Goal: Task Accomplishment & Management: Complete application form

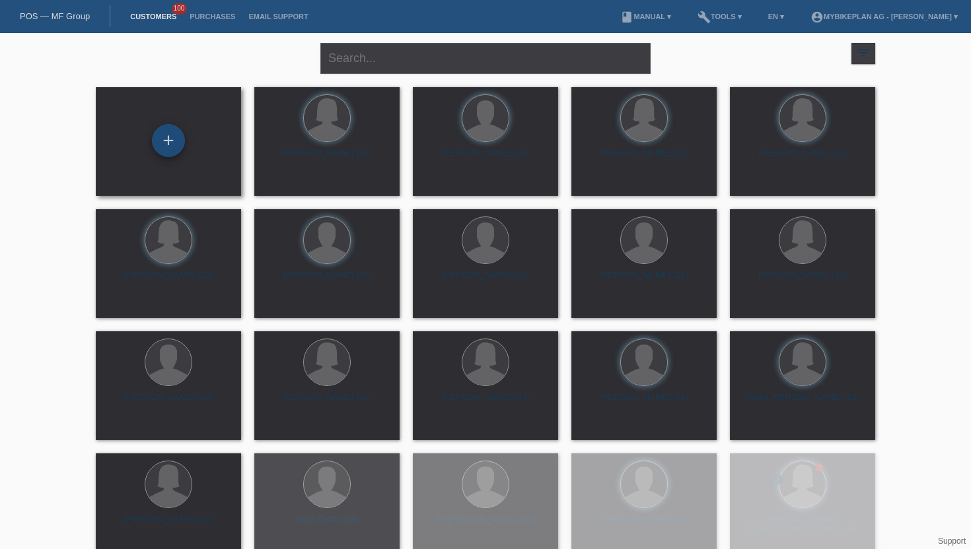
click at [166, 143] on div "+" at bounding box center [168, 140] width 33 height 33
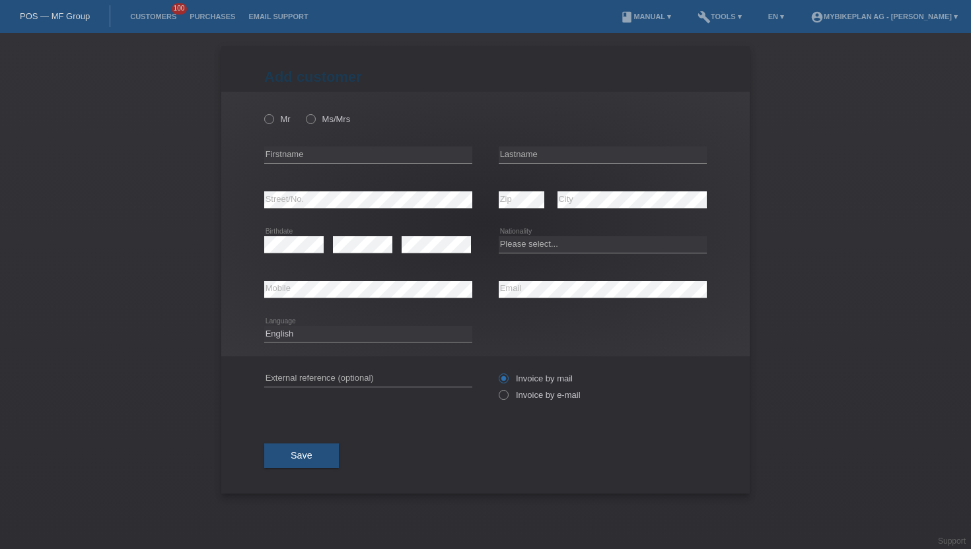
click at [269, 110] on div "Mr Ms/Mrs" at bounding box center [368, 119] width 208 height 27
click at [262, 112] on icon at bounding box center [262, 112] width 0 height 0
click at [269, 116] on input "Mr" at bounding box center [268, 118] width 9 height 9
radio input "true"
click at [292, 141] on div "error Firstname" at bounding box center [368, 155] width 208 height 45
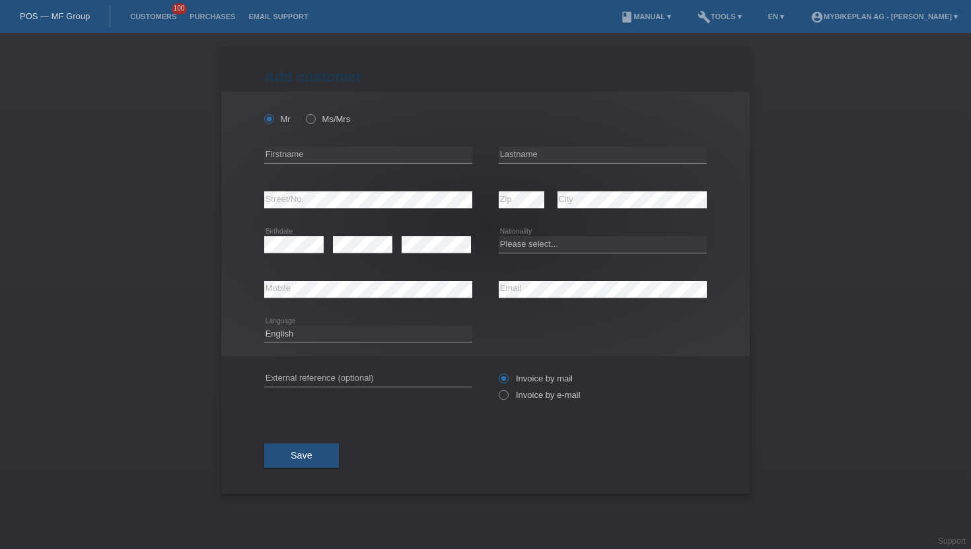
click at [292, 141] on div "error Firstname" at bounding box center [368, 155] width 208 height 45
click at [289, 141] on div "error Firstname" at bounding box center [368, 155] width 208 height 45
click at [336, 153] on input "text" at bounding box center [368, 155] width 208 height 17
type input "[PERSON_NAME]"
click at [597, 164] on icon at bounding box center [602, 163] width 208 height 1
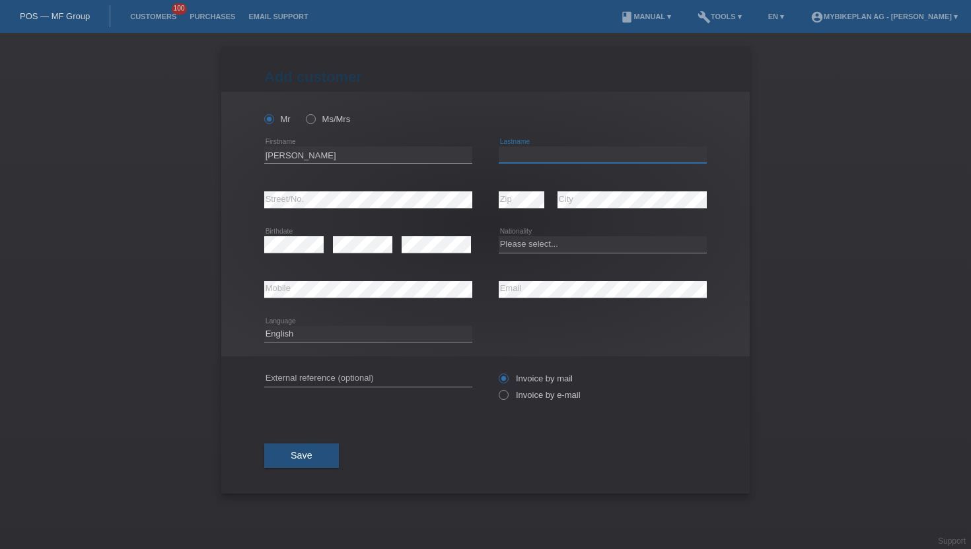
click at [597, 160] on input "text" at bounding box center [602, 155] width 208 height 17
type input "Burnus"
click at [521, 188] on div "error Zip" at bounding box center [521, 200] width 46 height 45
click at [542, 242] on select "Please select... Switzerland Austria Germany Liechtenstein ------------ Afghani…" at bounding box center [602, 244] width 208 height 16
select select "DE"
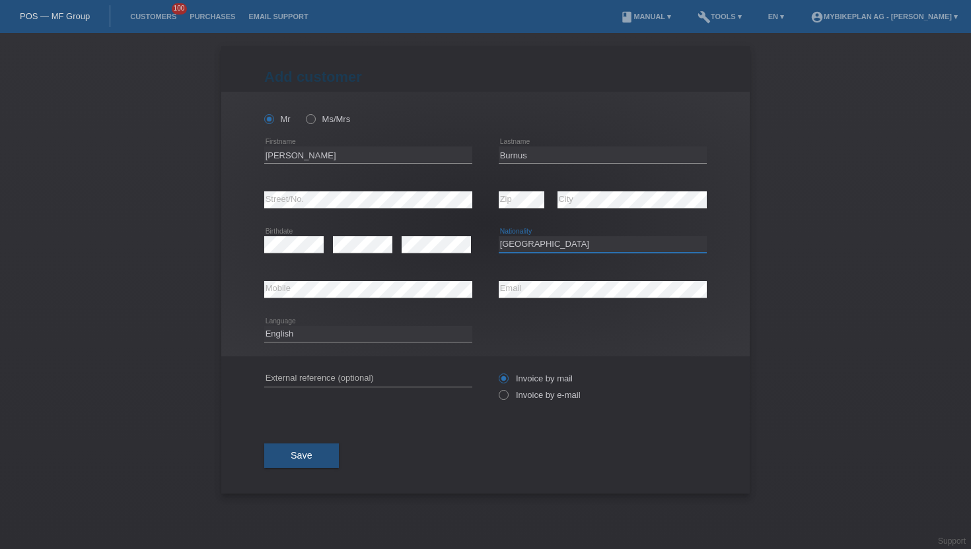
click at [498, 237] on select "Please select... Switzerland Austria Germany Liechtenstein ------------ Afghani…" at bounding box center [602, 244] width 208 height 16
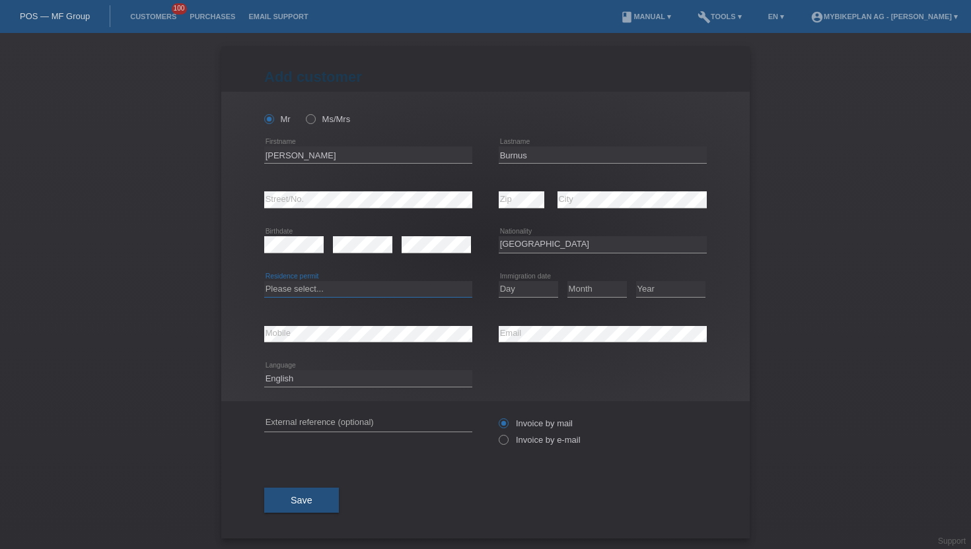
click at [411, 291] on select "Please select... C B B - Refugee status Other" at bounding box center [368, 289] width 208 height 16
select select "B"
click at [264, 281] on select "Please select... C B B - Refugee status Other" at bounding box center [368, 289] width 208 height 16
click at [522, 289] on select "Day 01 02 03 04 05 06 07 08 09 10 11" at bounding box center [527, 289] width 59 height 16
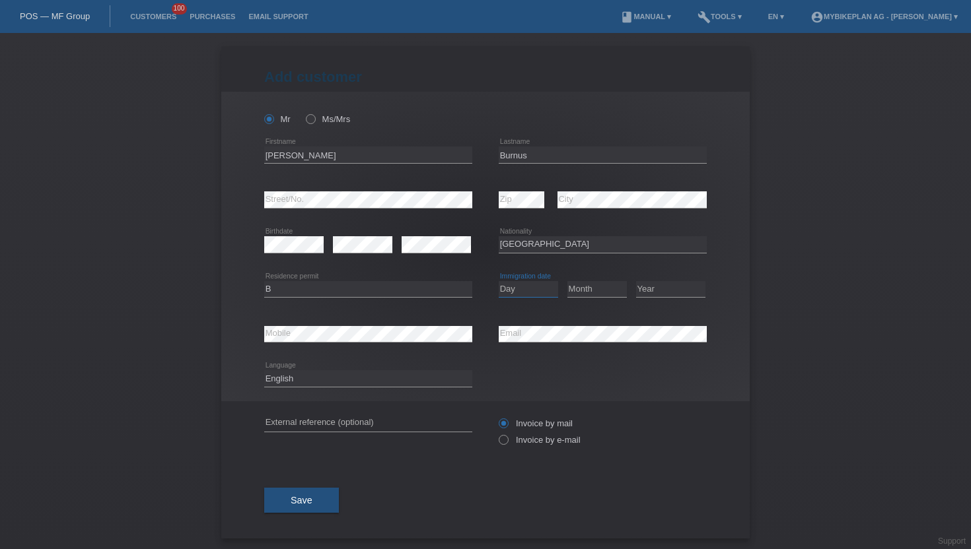
click at [522, 289] on select "Day 01 02 03 04 05 06 07 08 09 10 11" at bounding box center [527, 289] width 59 height 16
select select "15"
click at [498, 281] on select "Day 01 02 03 04 05 06 07 08 09 10 11" at bounding box center [527, 289] width 59 height 16
click at [598, 295] on select "Month 01 02 03 04 05 06 07 08 09 10 11" at bounding box center [596, 289] width 59 height 16
select select "09"
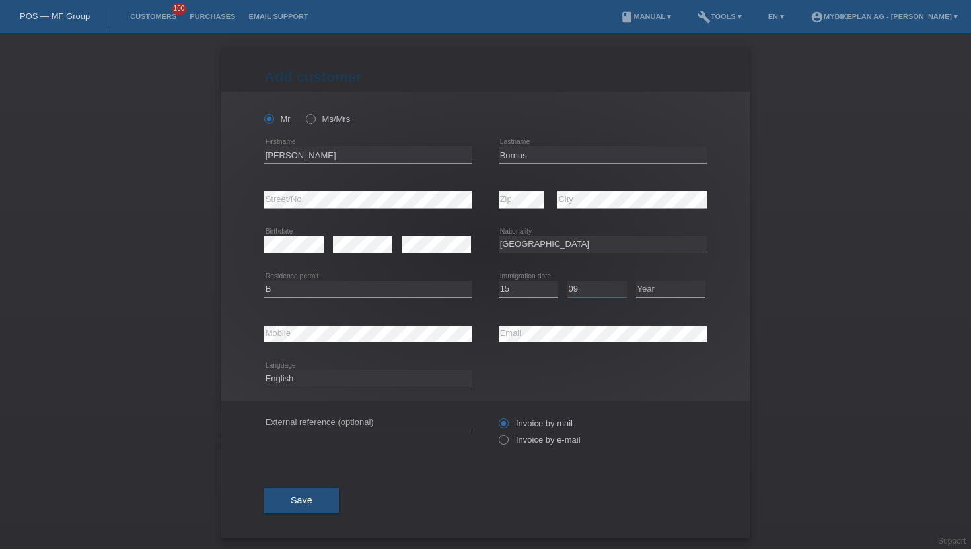
click at [567, 281] on select "Month 01 02 03 04 05 06 07 08 09 10 11" at bounding box center [596, 289] width 59 height 16
click at [668, 288] on select "Year 2025 2024 2023 2022 2021 2020 2019 2018 2017 2016 2015 2014 2013 2012 2011…" at bounding box center [670, 289] width 69 height 16
select select "2019"
click at [636, 281] on select "Year 2025 2024 2023 2022 2021 2020 2019 2018 2017 2016 2015 2014 2013 2012 2011…" at bounding box center [670, 289] width 69 height 16
click at [408, 382] on select "Deutsch Français Italiano English" at bounding box center [368, 378] width 208 height 16
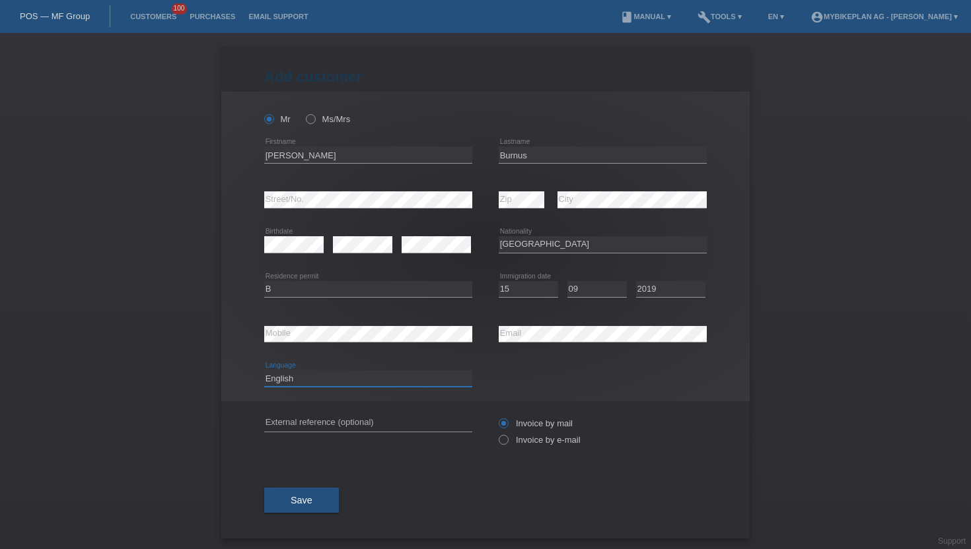
select select "de"
click at [264, 371] on select "Deutsch Français Italiano English" at bounding box center [368, 378] width 208 height 16
click at [530, 445] on label "Invoice by e-mail" at bounding box center [539, 440] width 82 height 10
click at [507, 446] on input "Invoice by e-mail" at bounding box center [502, 443] width 9 height 17
radio input "true"
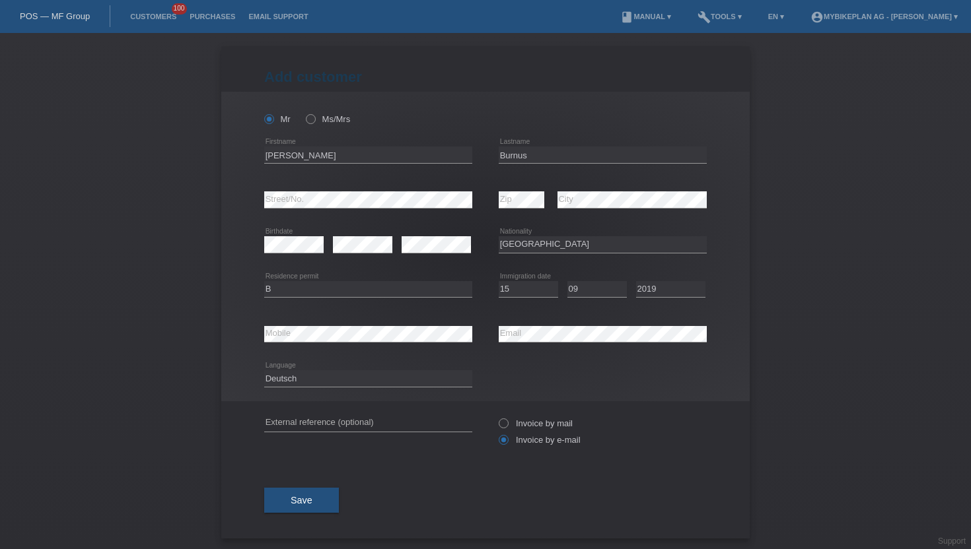
click at [347, 498] on div "Save" at bounding box center [485, 500] width 442 height 77
click at [338, 498] on button "Save" at bounding box center [301, 500] width 75 height 25
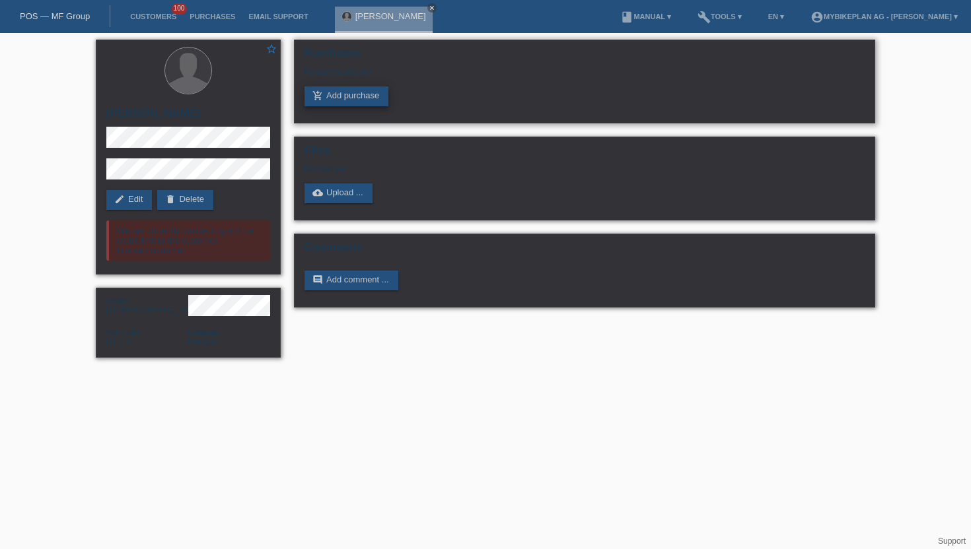
click at [365, 92] on link "add_shopping_cart Add purchase" at bounding box center [346, 96] width 84 height 20
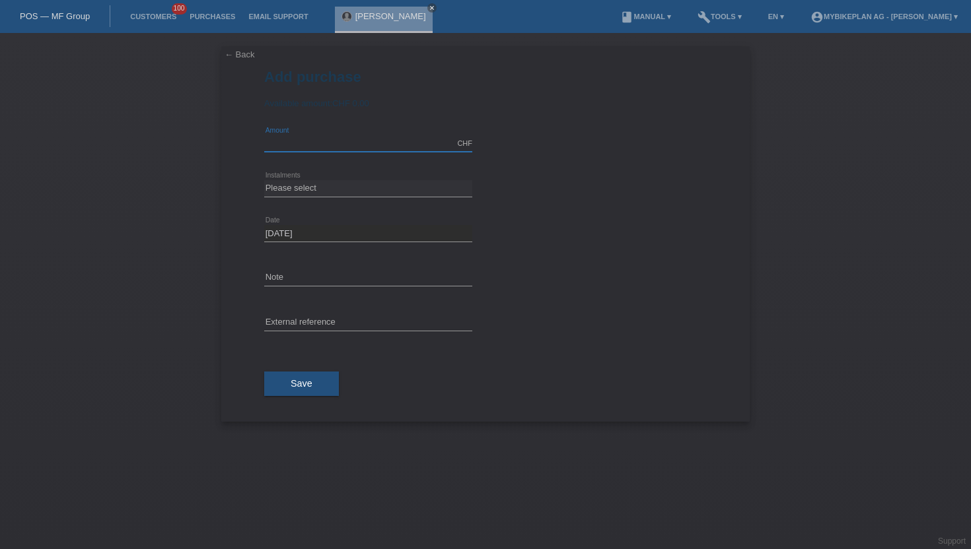
click at [293, 149] on input "text" at bounding box center [368, 143] width 208 height 17
type input "6999.00"
click at [284, 193] on select "Please select 6 instalments 12 instalments 18 instalments 24 instalments 36 ins…" at bounding box center [368, 188] width 208 height 16
select select "487"
click at [264, 181] on select "Please select 6 instalments 12 instalments 18 instalments 24 instalments 36 ins…" at bounding box center [368, 188] width 208 height 16
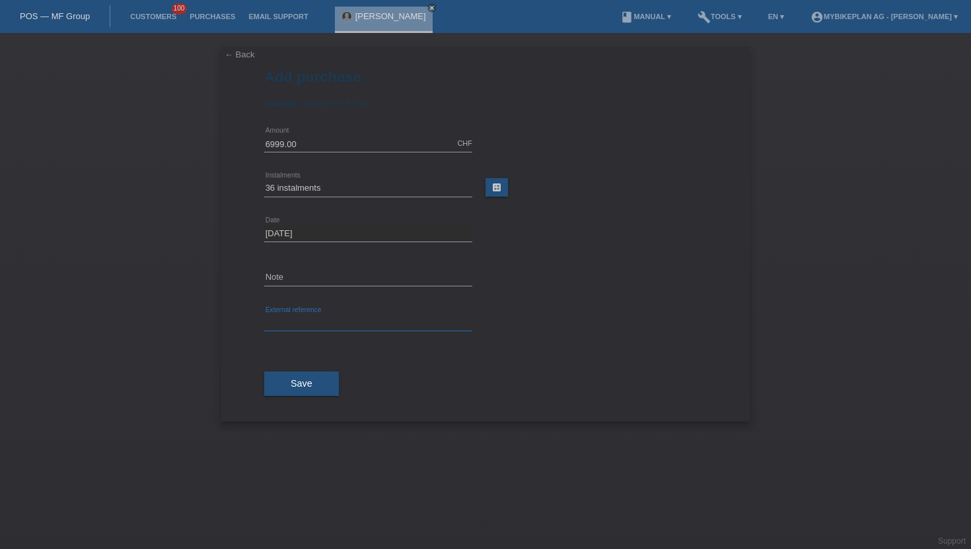
click at [293, 320] on input "text" at bounding box center [368, 323] width 208 height 17
paste input "42894708332"
type input "42894708332"
click at [308, 382] on span "Save" at bounding box center [301, 383] width 22 height 11
